Goal: Obtain resource: Obtain resource

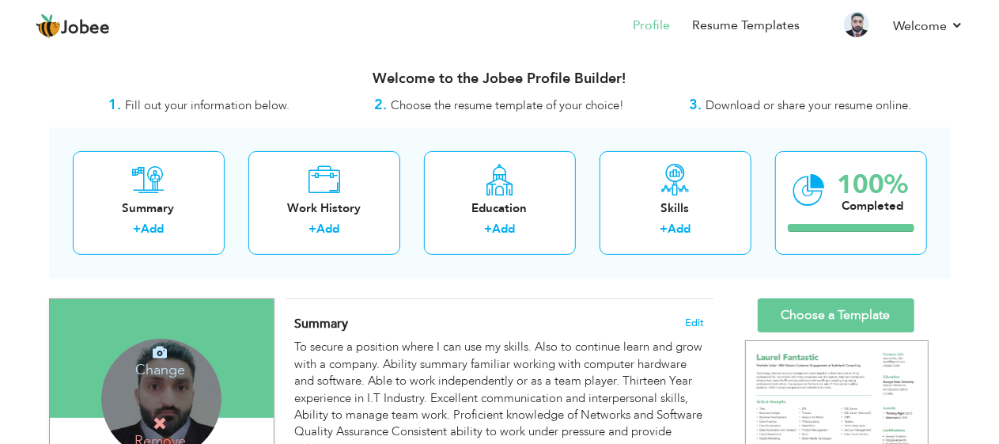
click at [172, 362] on h4 "Change" at bounding box center [160, 359] width 113 height 38
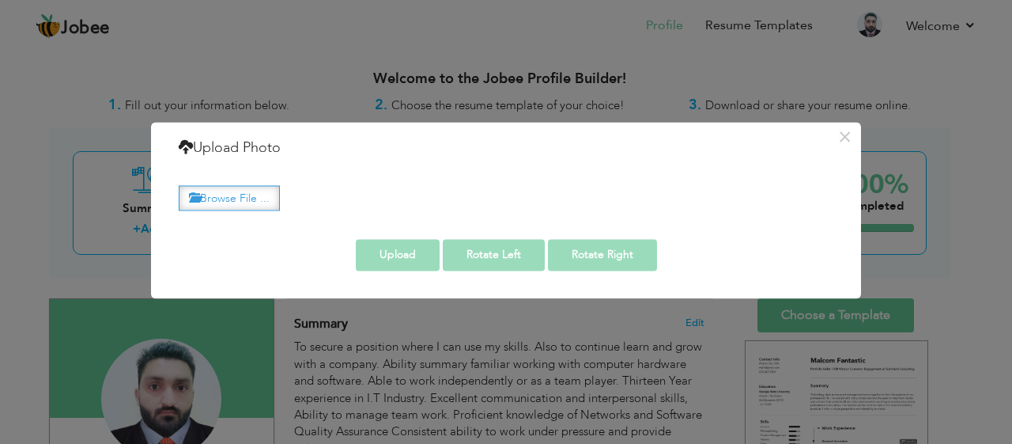
click at [261, 188] on label "Browse File ..." at bounding box center [229, 198] width 101 height 25
click at [0, 0] on input "Browse File ..." at bounding box center [0, 0] width 0 height 0
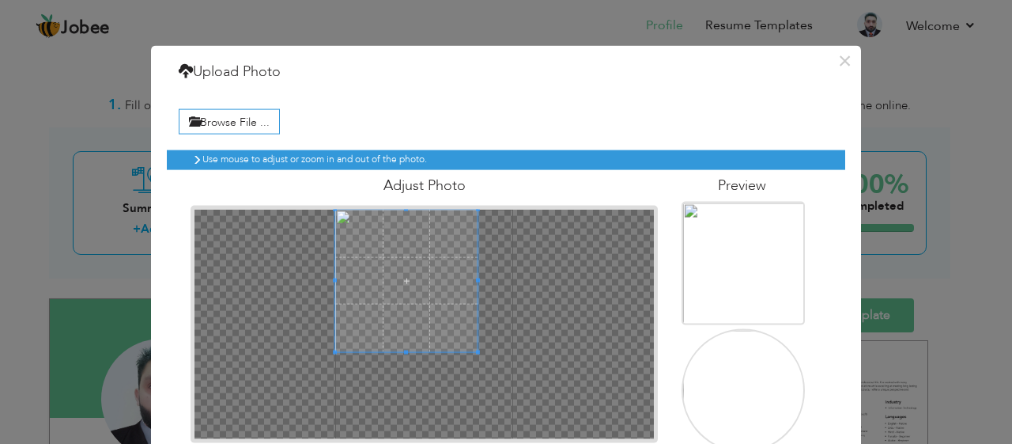
click at [383, 225] on span at bounding box center [406, 280] width 142 height 142
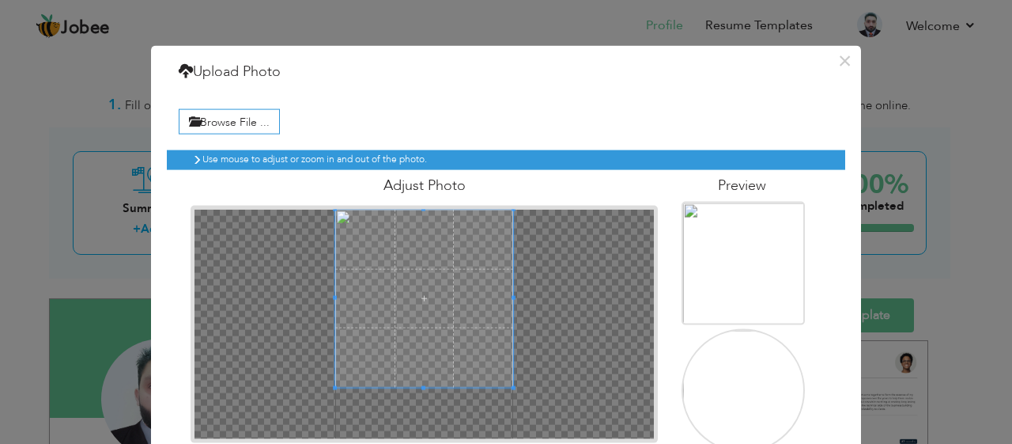
click at [572, 444] on html "Jobee Profile Resume Templates Resume Templates Cover Letters About My Resume W…" at bounding box center [506, 222] width 1012 height 444
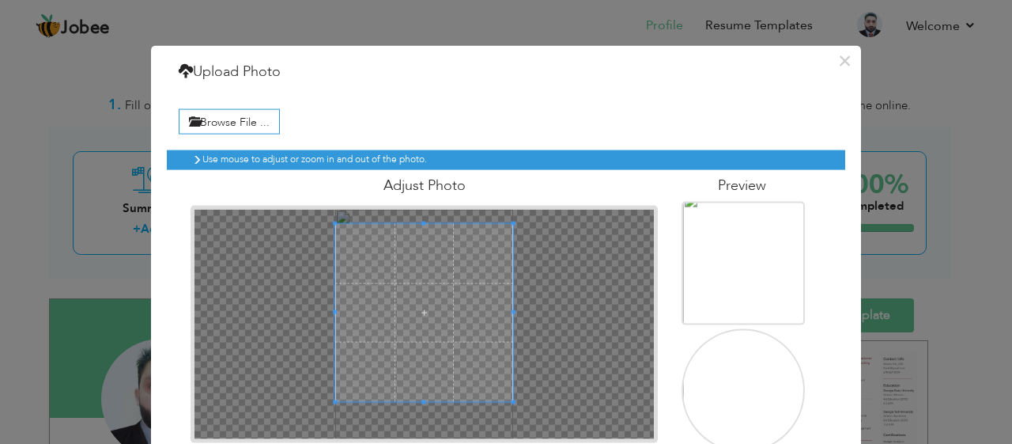
click at [478, 340] on span at bounding box center [424, 312] width 179 height 179
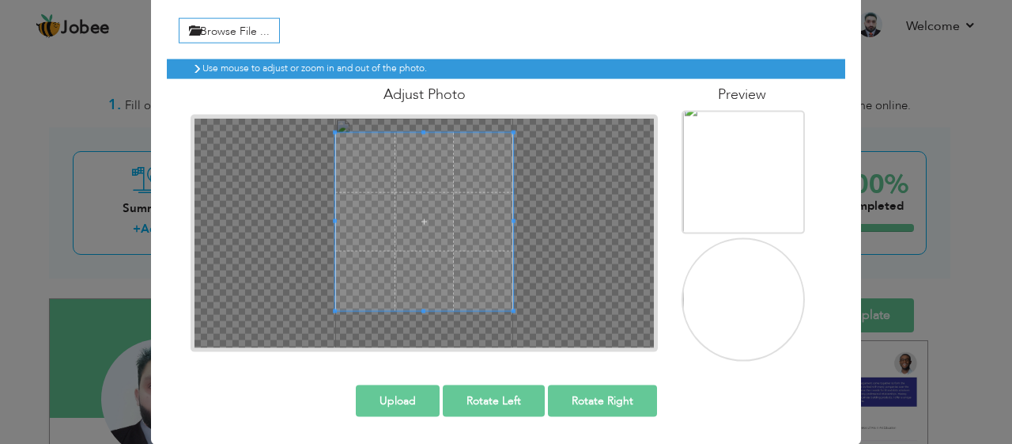
scroll to position [113, 0]
click at [417, 384] on button "Upload" at bounding box center [398, 400] width 84 height 32
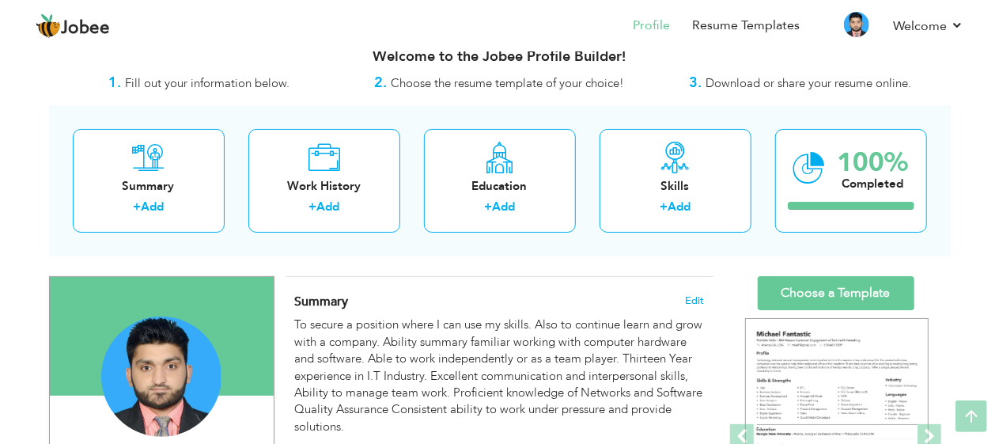
scroll to position [0, 0]
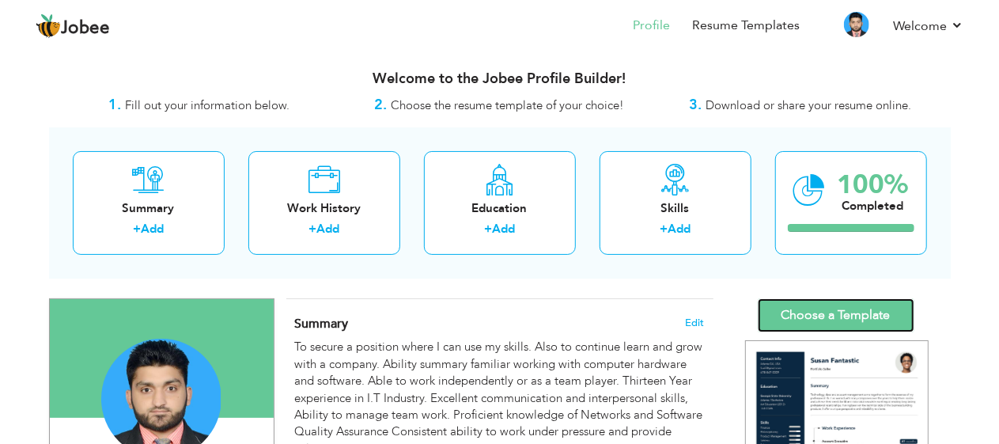
click at [861, 312] on link "Choose a Template" at bounding box center [835, 315] width 157 height 34
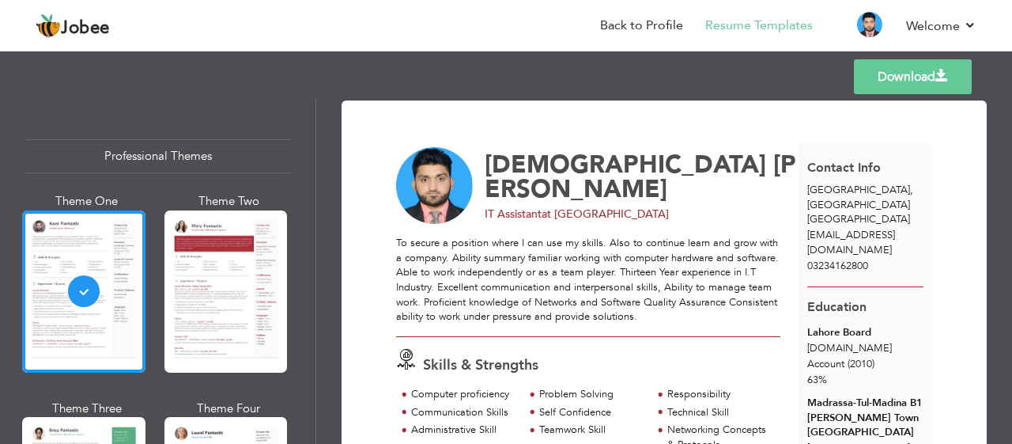
click at [881, 79] on link "Download" at bounding box center [913, 76] width 118 height 35
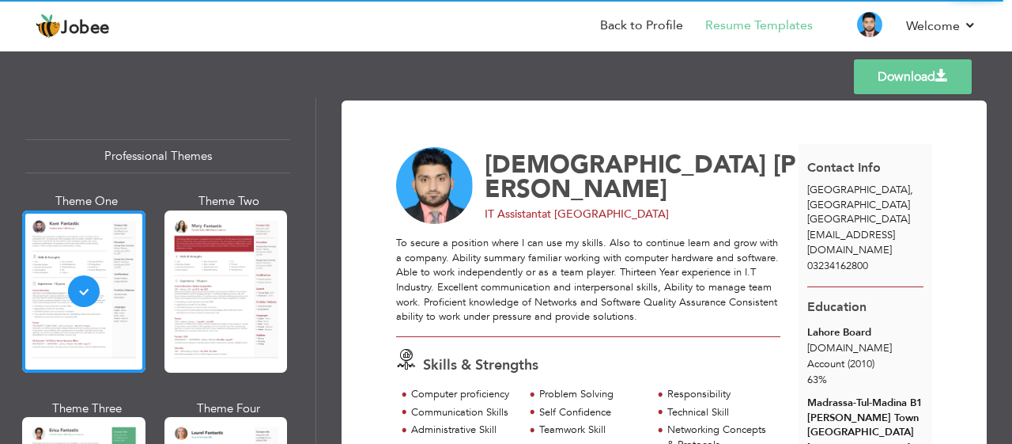
drag, startPoint x: 233, startPoint y: 260, endPoint x: 243, endPoint y: 261, distance: 9.5
click at [243, 261] on div at bounding box center [225, 291] width 123 height 162
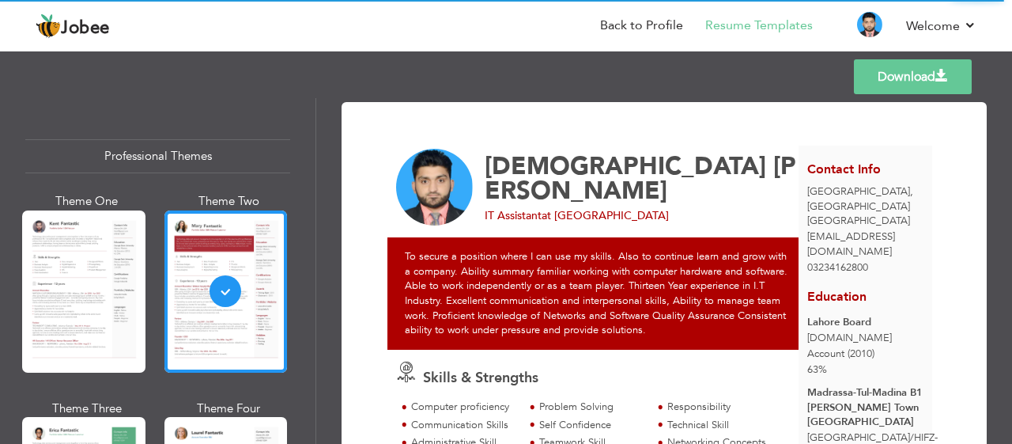
click at [888, 72] on link "Download" at bounding box center [913, 76] width 118 height 35
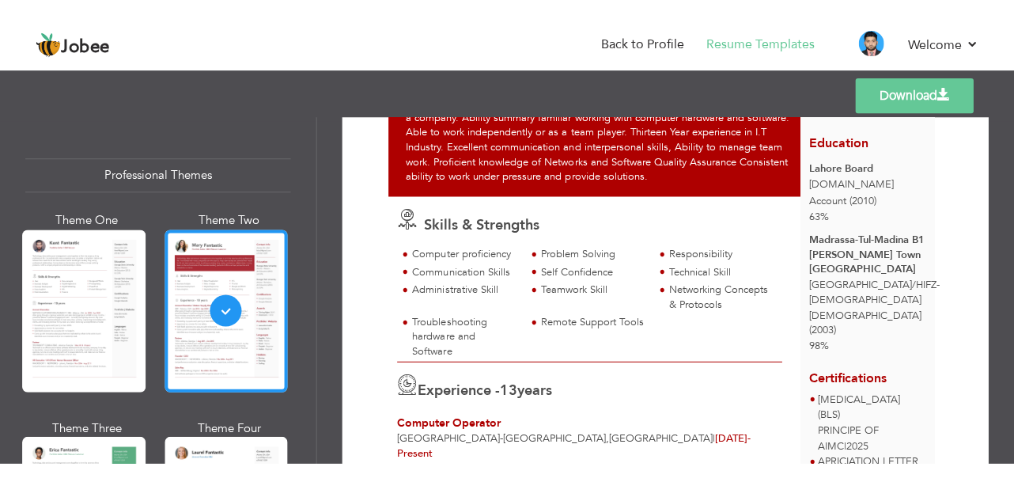
scroll to position [174, 0]
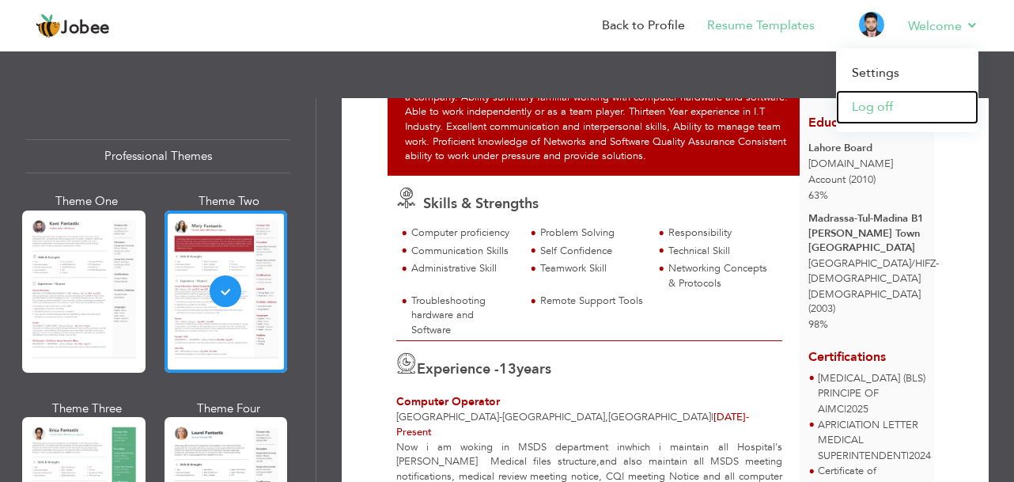
click at [893, 99] on link "Log off" at bounding box center [907, 107] width 142 height 34
click at [873, 74] on link "Settings" at bounding box center [907, 73] width 142 height 34
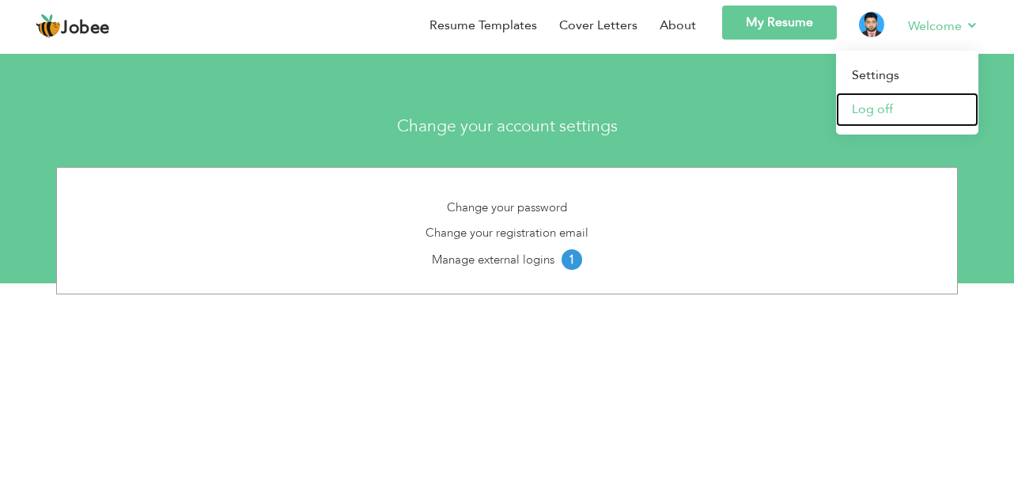
click at [888, 109] on link "Log off" at bounding box center [907, 110] width 142 height 34
